Goal: Task Accomplishment & Management: Manage account settings

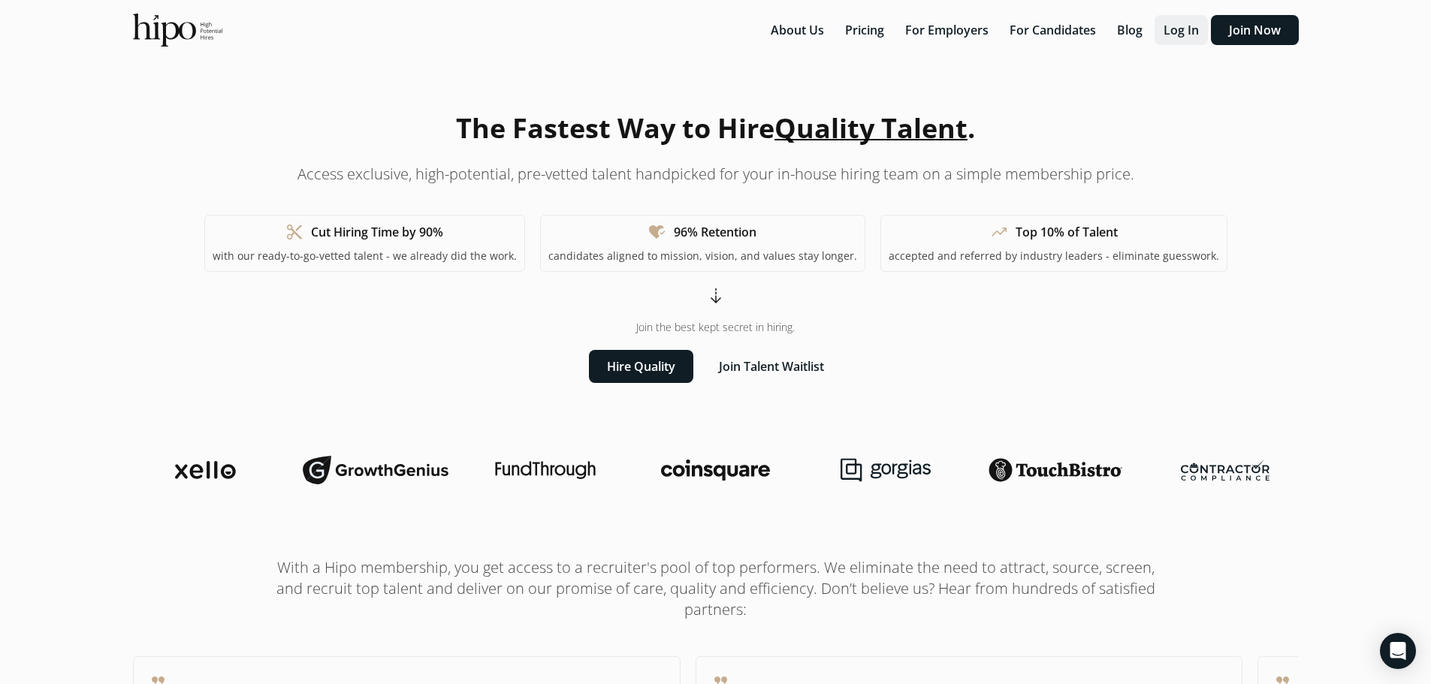
click at [1190, 37] on button "Log In" at bounding box center [1180, 30] width 53 height 30
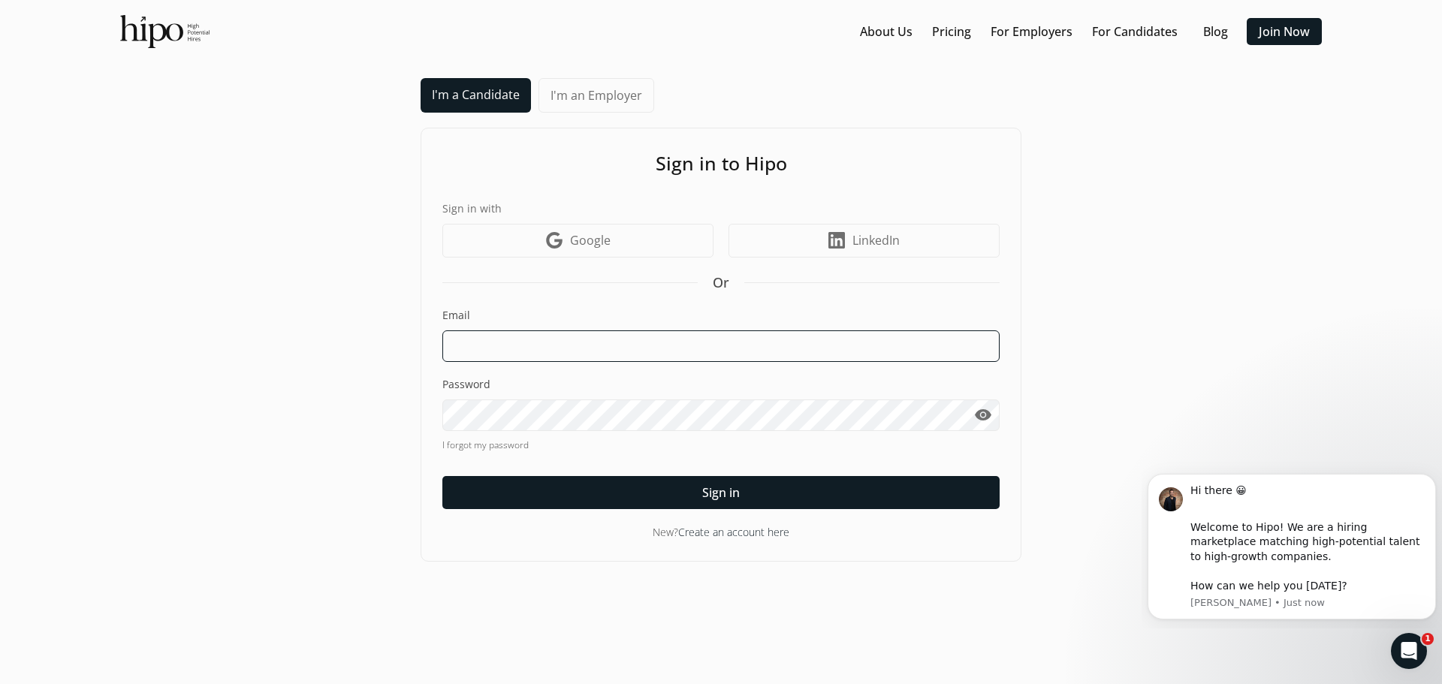
click at [490, 353] on input at bounding box center [720, 346] width 557 height 32
type input "[PERSON_NAME][EMAIL_ADDRESS][DOMAIN_NAME]"
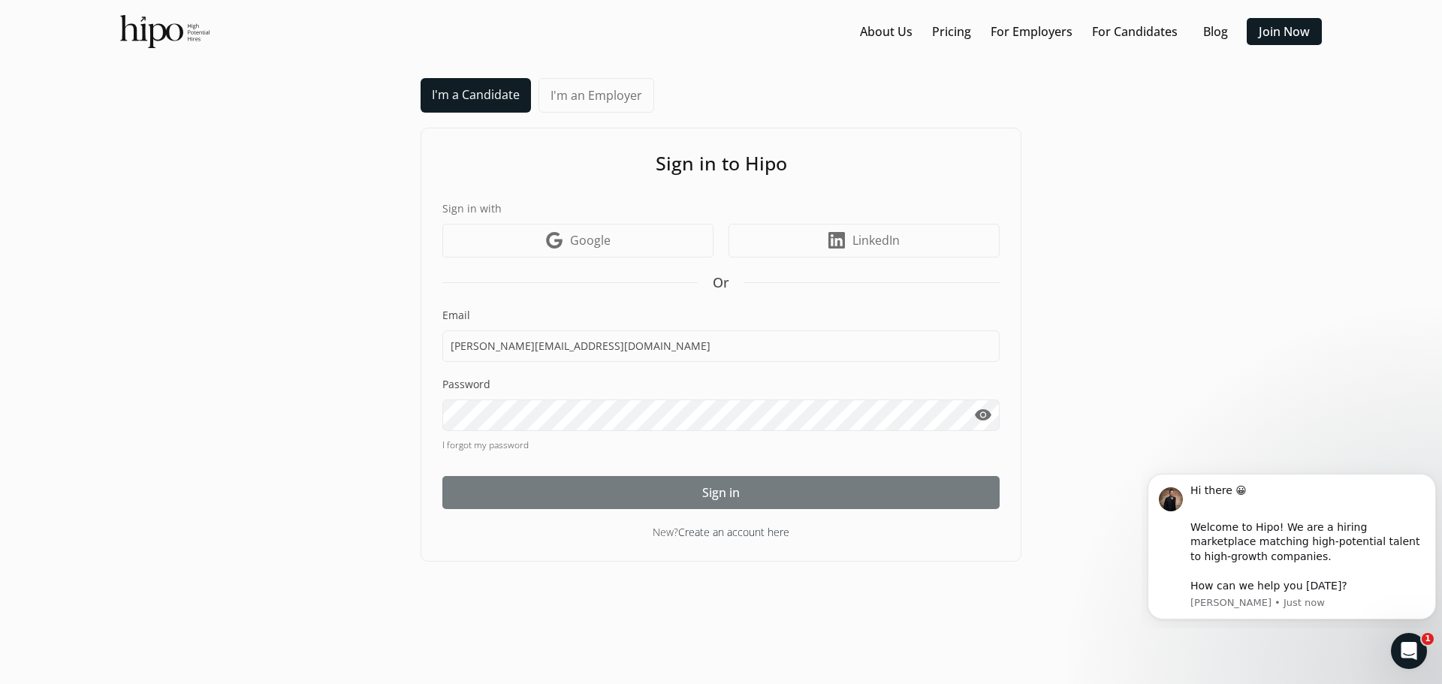
click at [738, 492] on span "Sign in" at bounding box center [721, 493] width 38 height 18
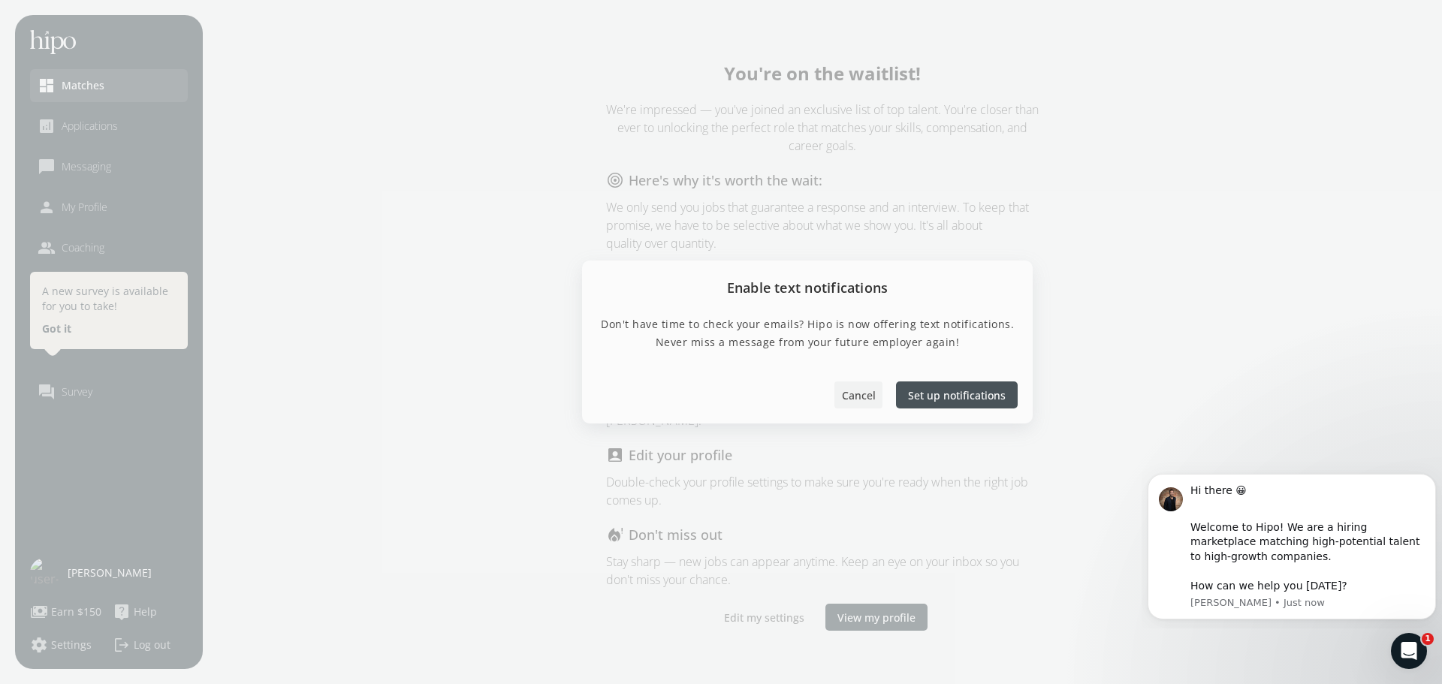
click at [860, 394] on span "Cancel" at bounding box center [859, 396] width 34 height 16
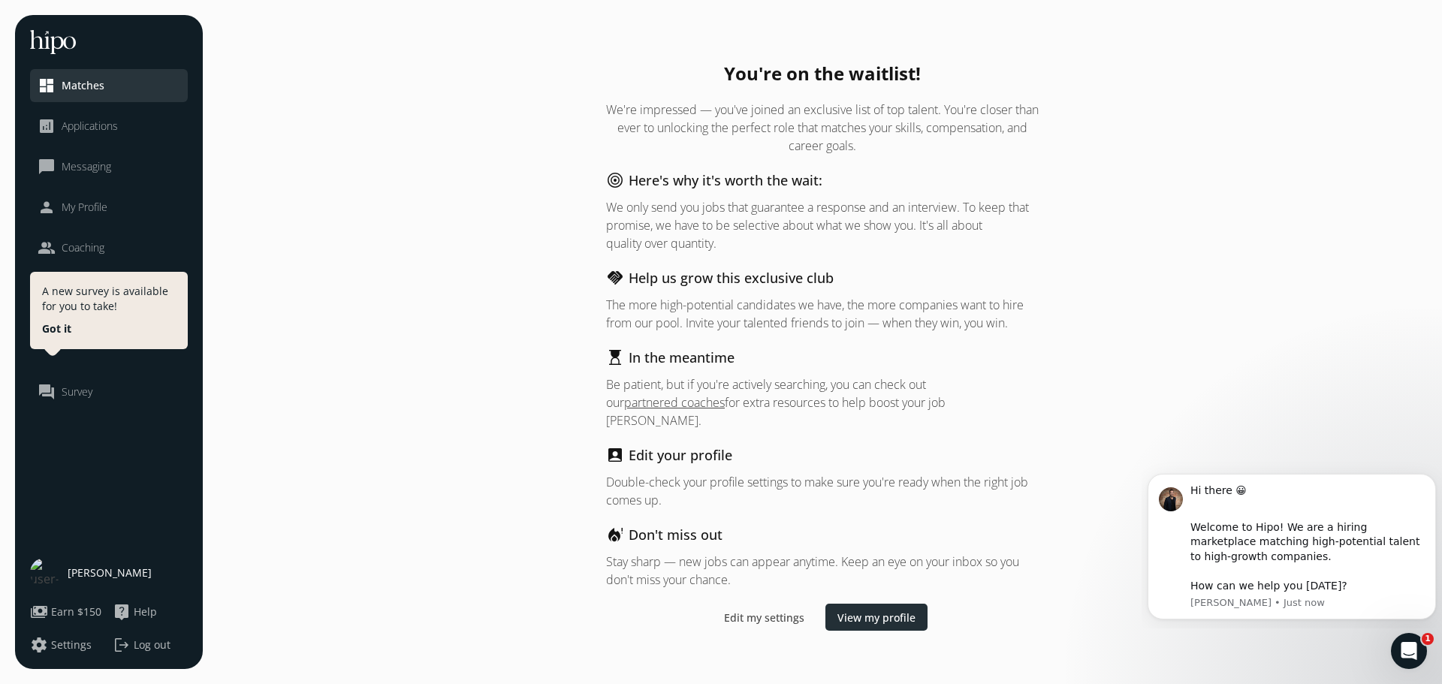
click at [868, 611] on span "View my profile" at bounding box center [877, 617] width 78 height 16
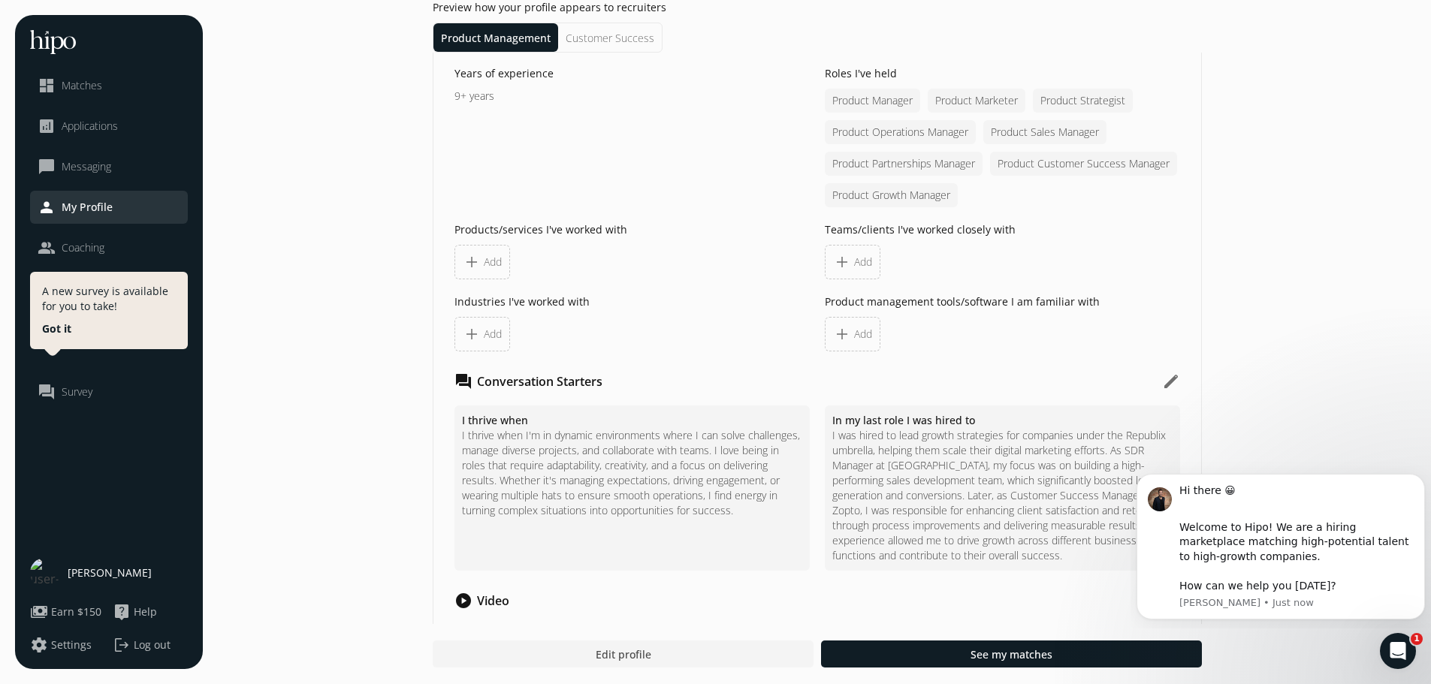
scroll to position [1344, 0]
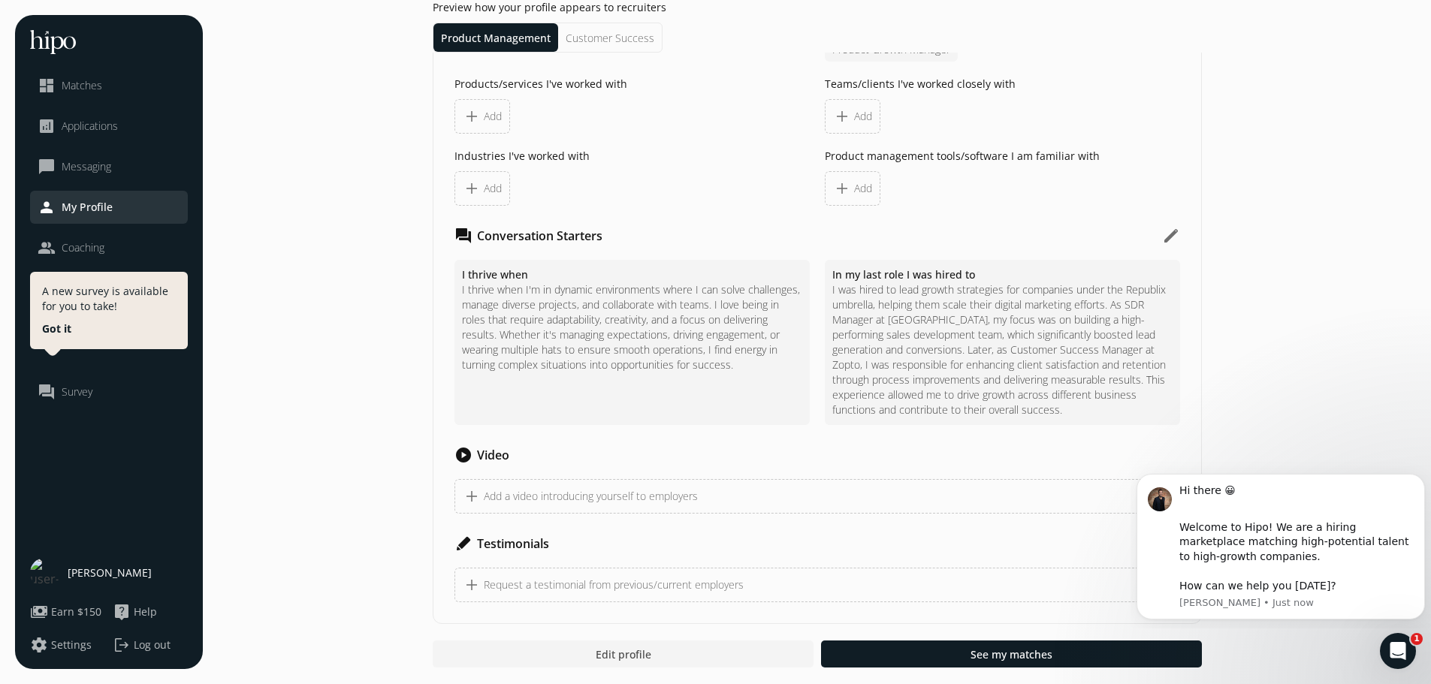
click at [92, 82] on span "Matches" at bounding box center [82, 85] width 41 height 15
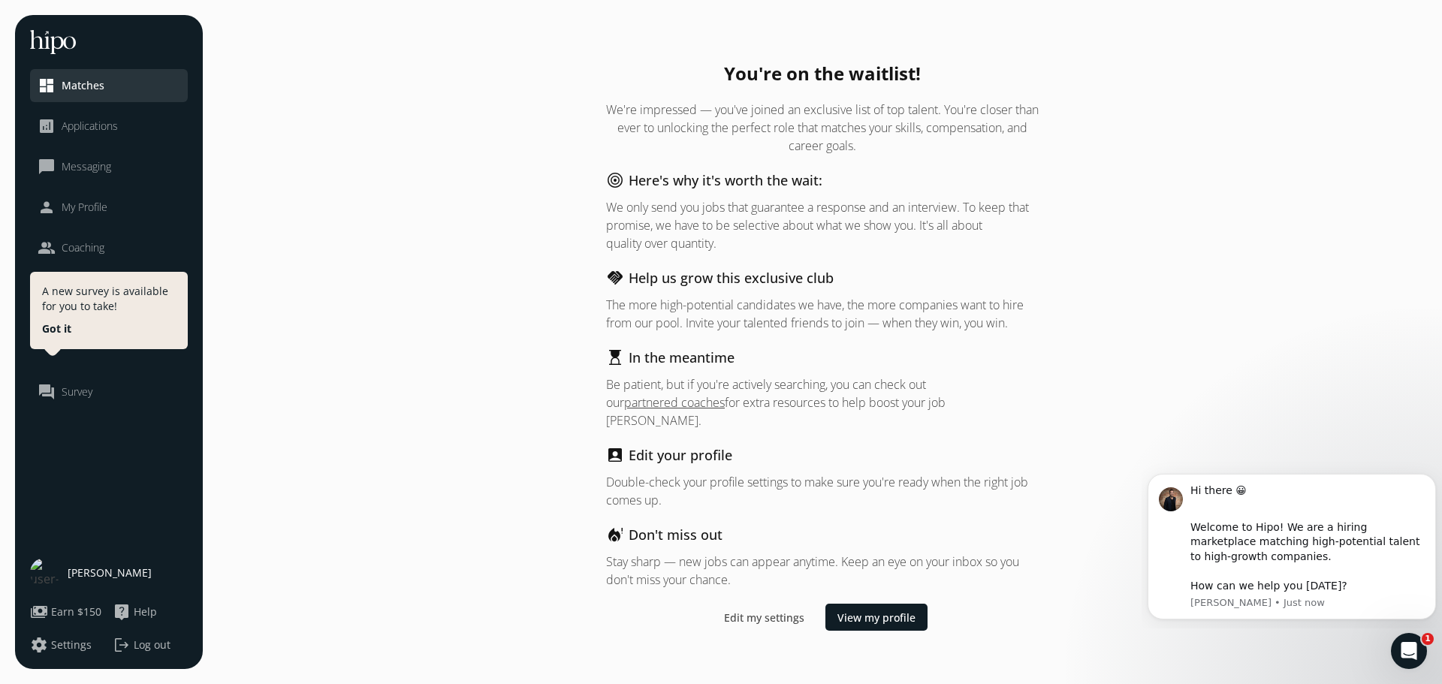
click at [85, 130] on span "Applications" at bounding box center [90, 126] width 56 height 15
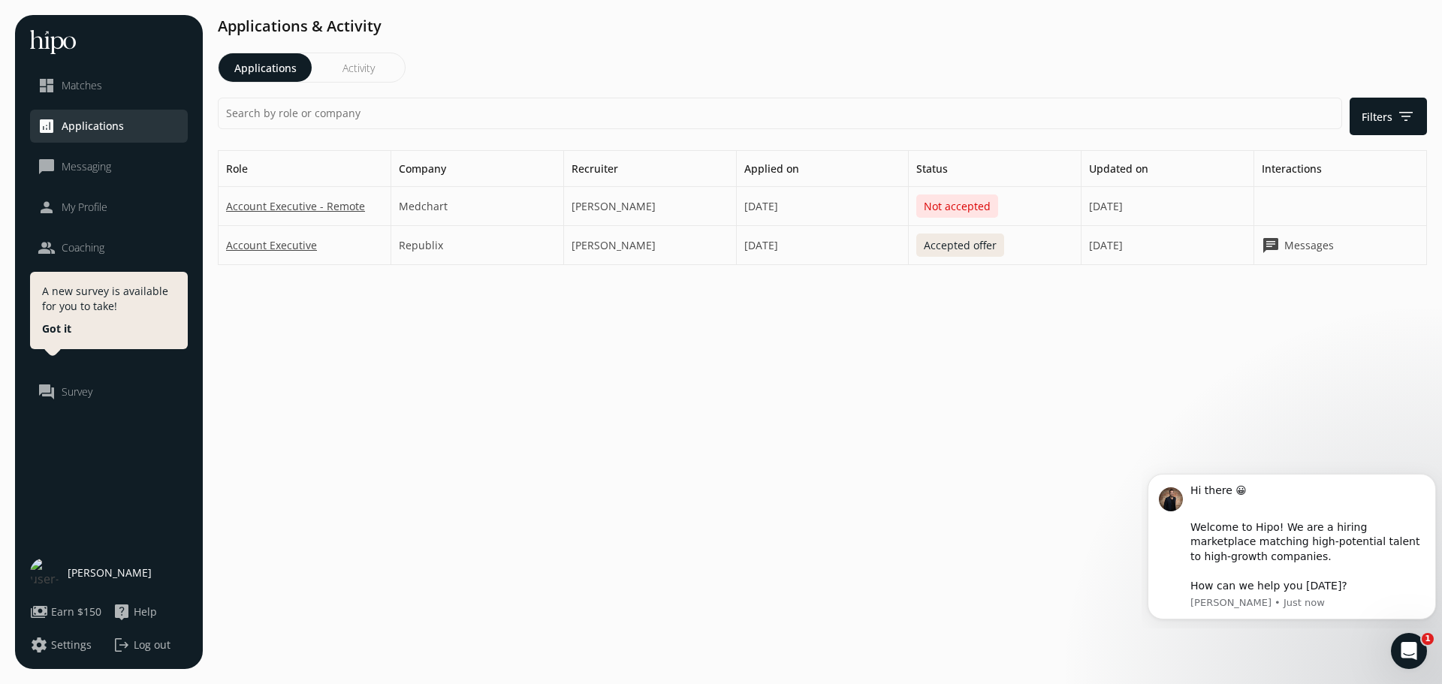
click at [60, 337] on div "A new survey is available for you to take! Got it" at bounding box center [109, 310] width 158 height 77
click at [56, 327] on button "Got it" at bounding box center [56, 328] width 29 height 15
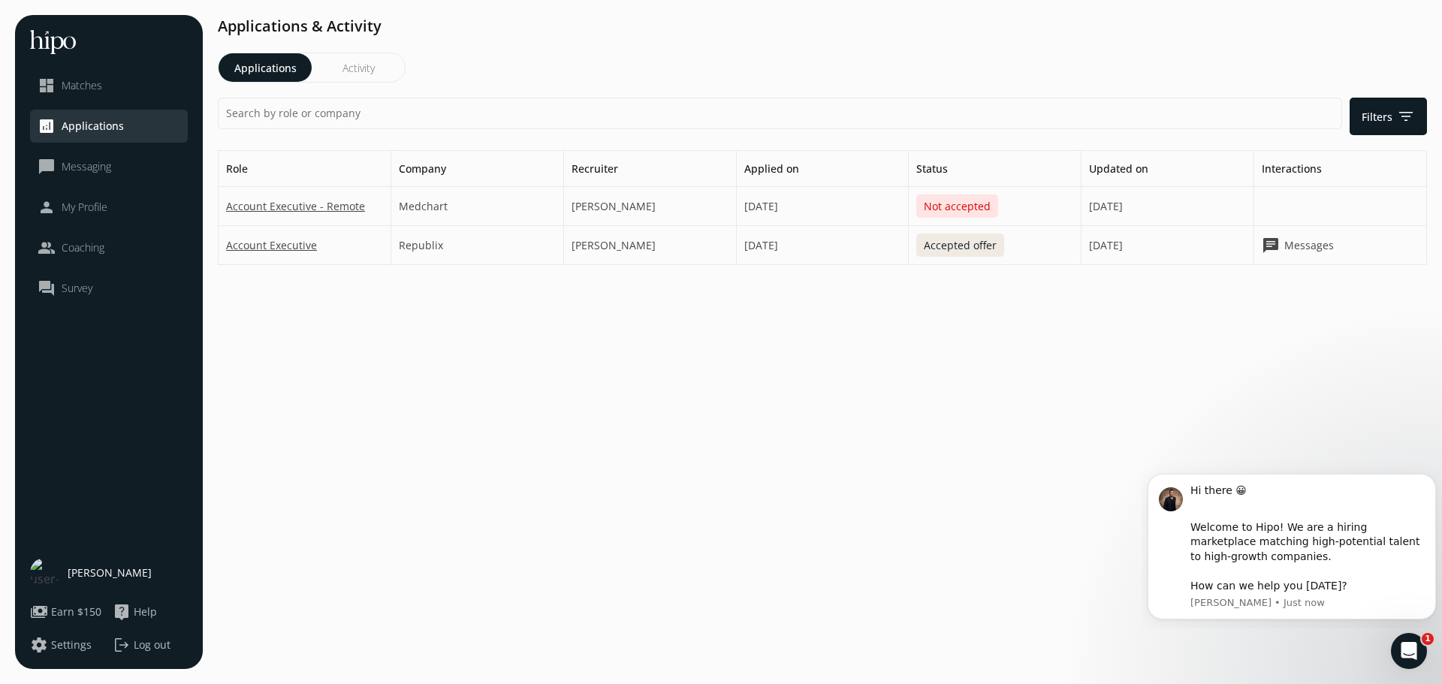
click at [65, 37] on img at bounding box center [53, 42] width 46 height 24
click at [79, 82] on span "Matches" at bounding box center [82, 85] width 41 height 15
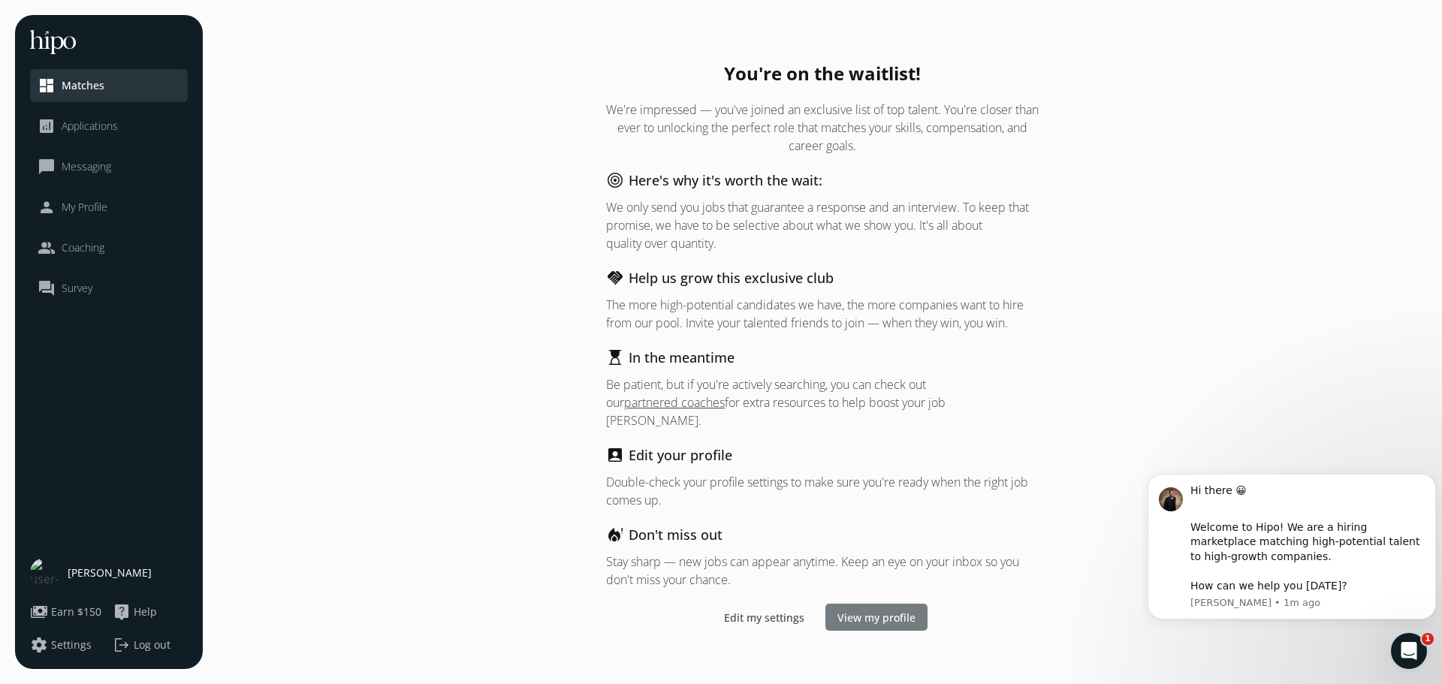
click at [878, 609] on span "View my profile" at bounding box center [877, 617] width 78 height 16
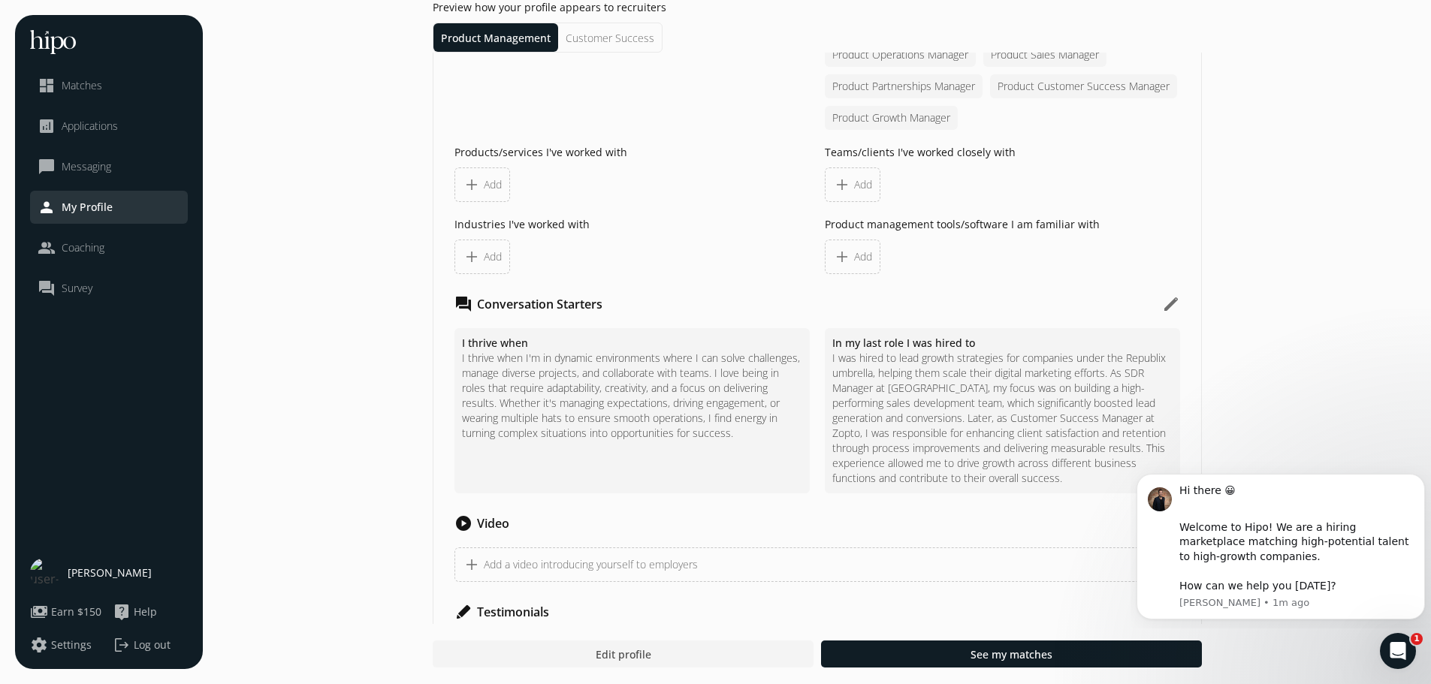
scroll to position [1344, 0]
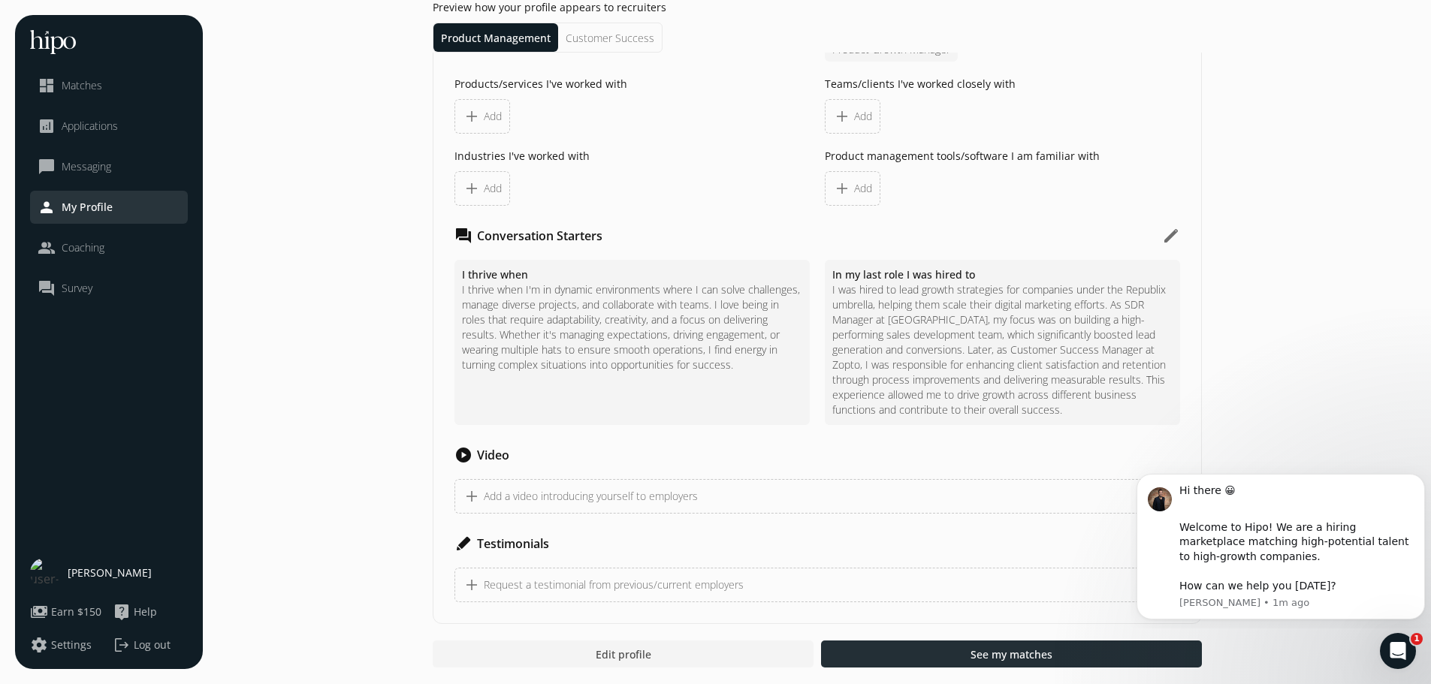
click at [1031, 661] on span "See my matches" at bounding box center [1011, 655] width 82 height 16
